Goal: Navigation & Orientation: Find specific page/section

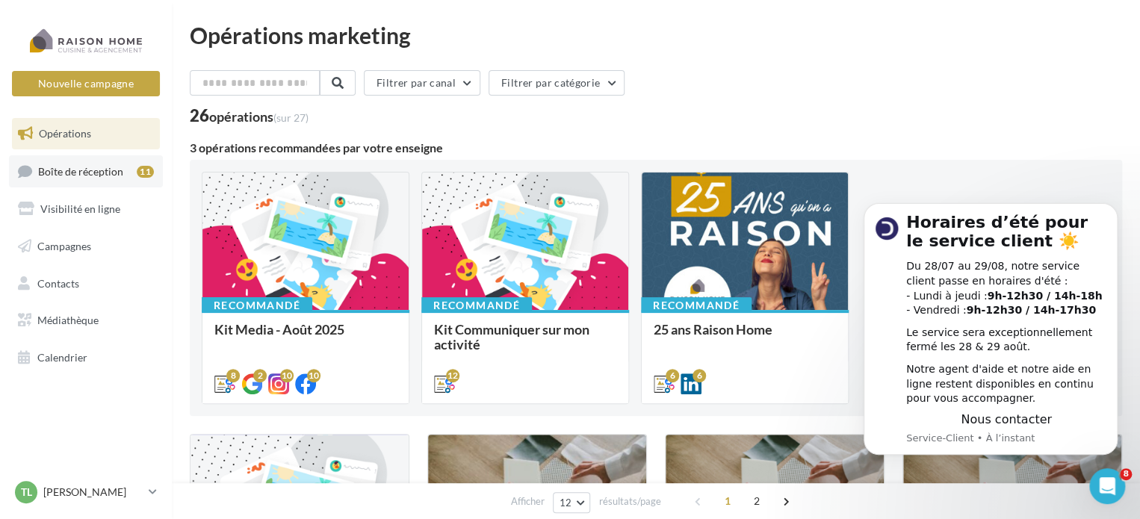
click at [100, 164] on link "Boîte de réception 11" at bounding box center [86, 171] width 154 height 32
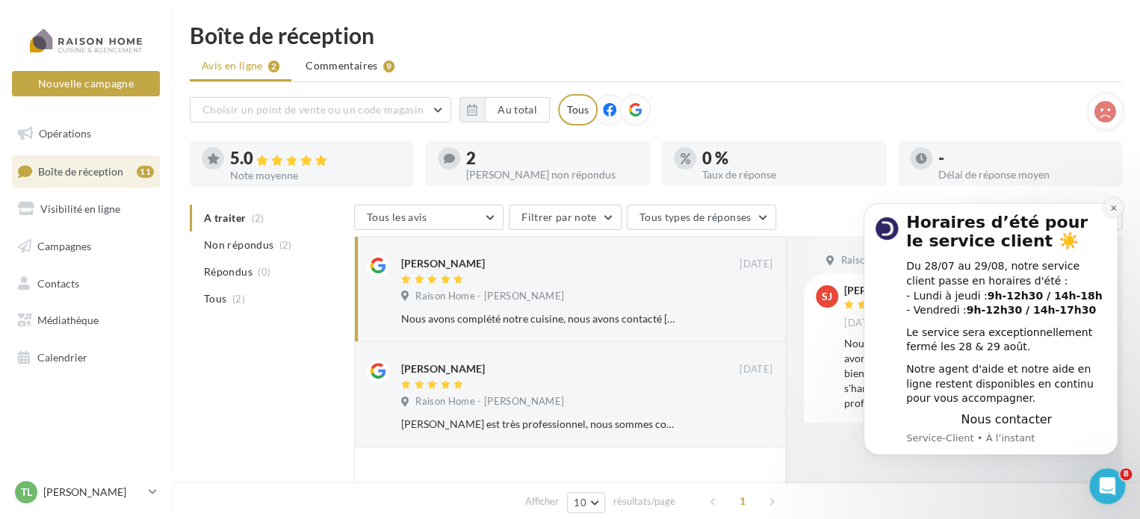
click at [1115, 211] on icon "Dismiss notification" at bounding box center [1113, 208] width 8 height 8
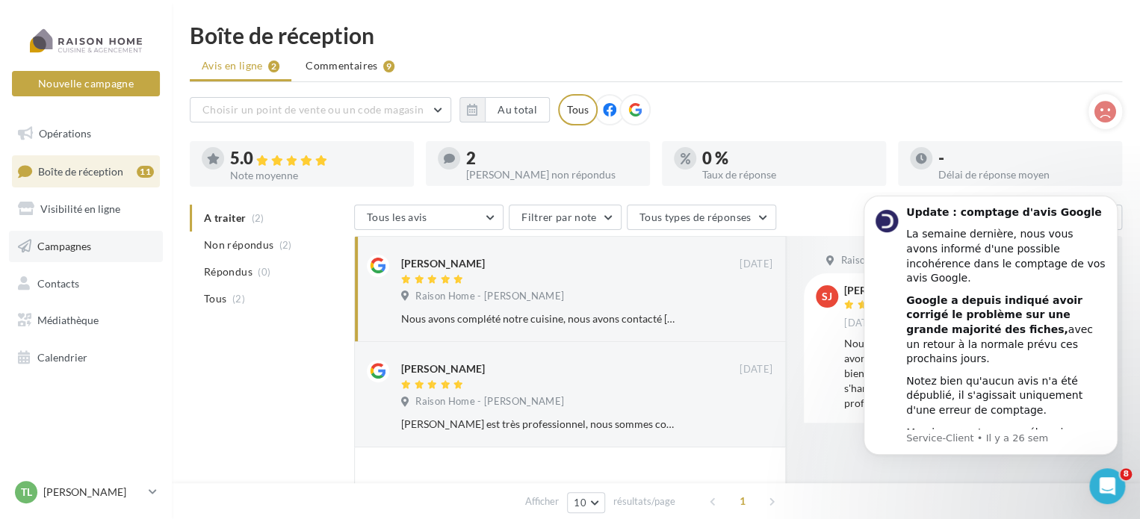
click at [72, 247] on span "Campagnes" at bounding box center [64, 246] width 54 height 13
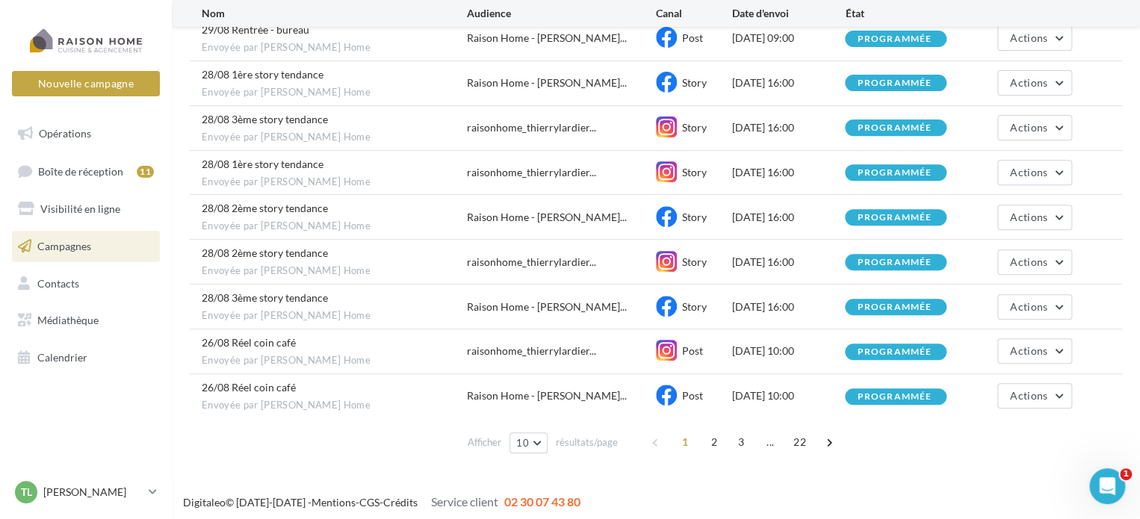
scroll to position [225, 0]
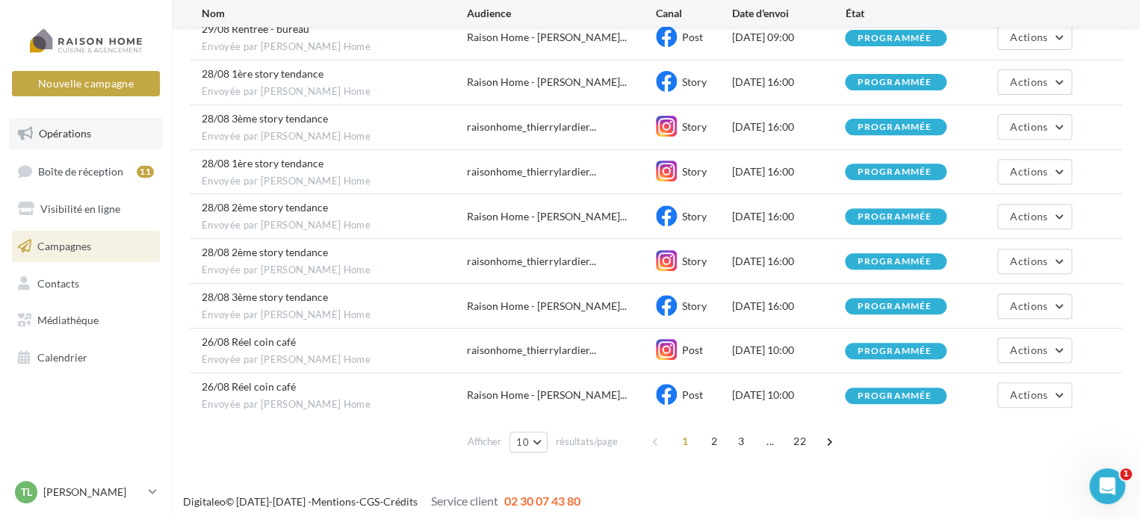
click at [75, 130] on span "Opérations" at bounding box center [65, 133] width 52 height 13
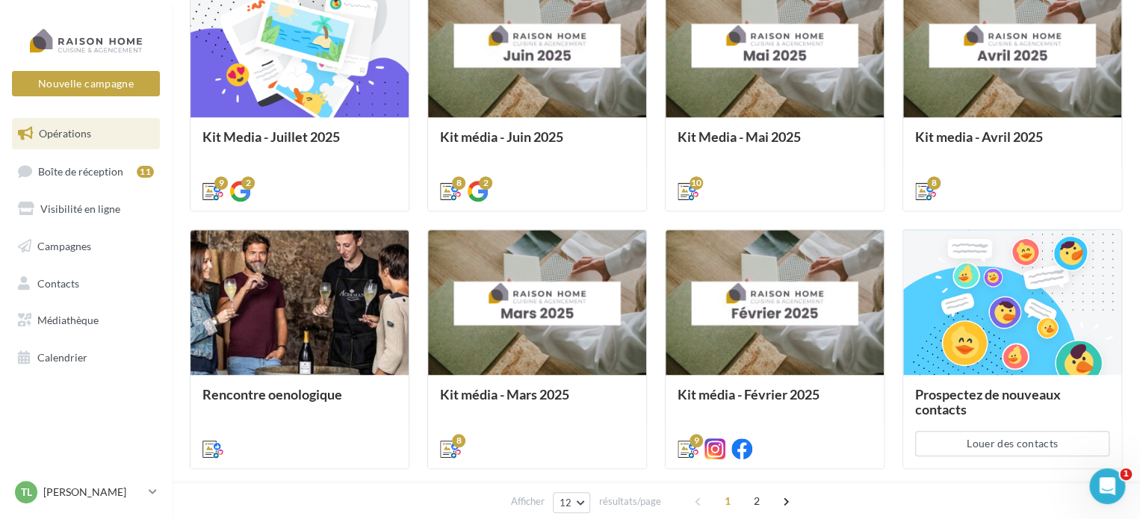
scroll to position [523, 0]
